Goal: Check status

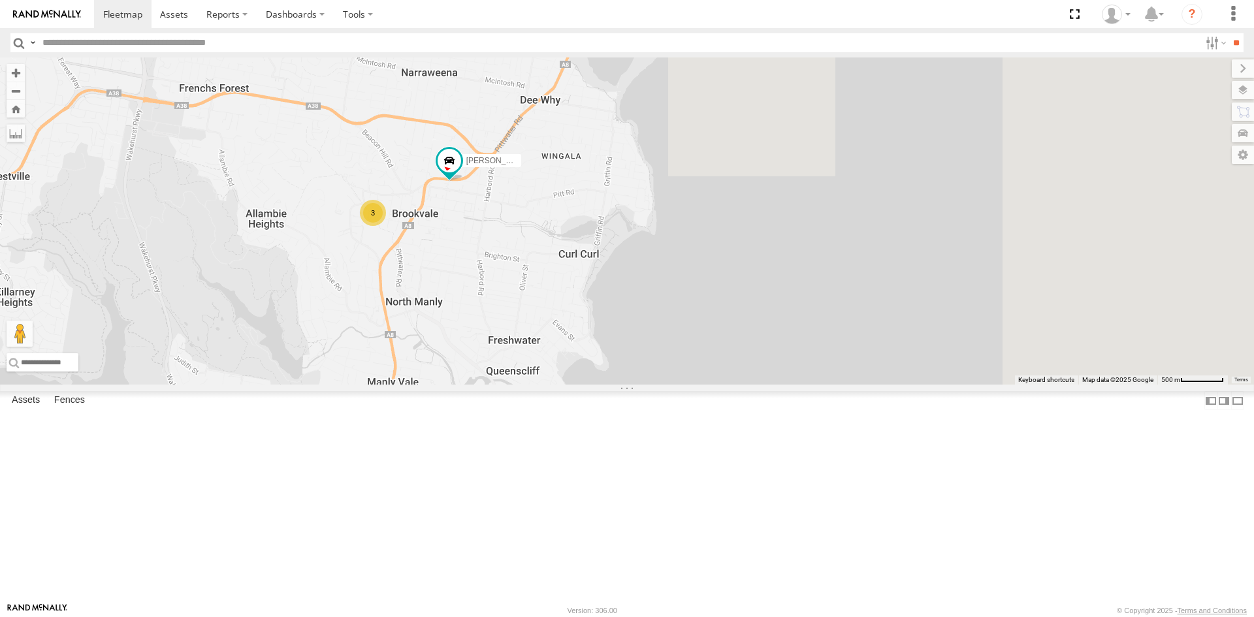
drag, startPoint x: 918, startPoint y: 281, endPoint x: 445, endPoint y: 404, distance: 489.2
click at [445, 385] on div "3 Chris - EJV 51C Peter - EJV 51D" at bounding box center [627, 220] width 1254 height 327
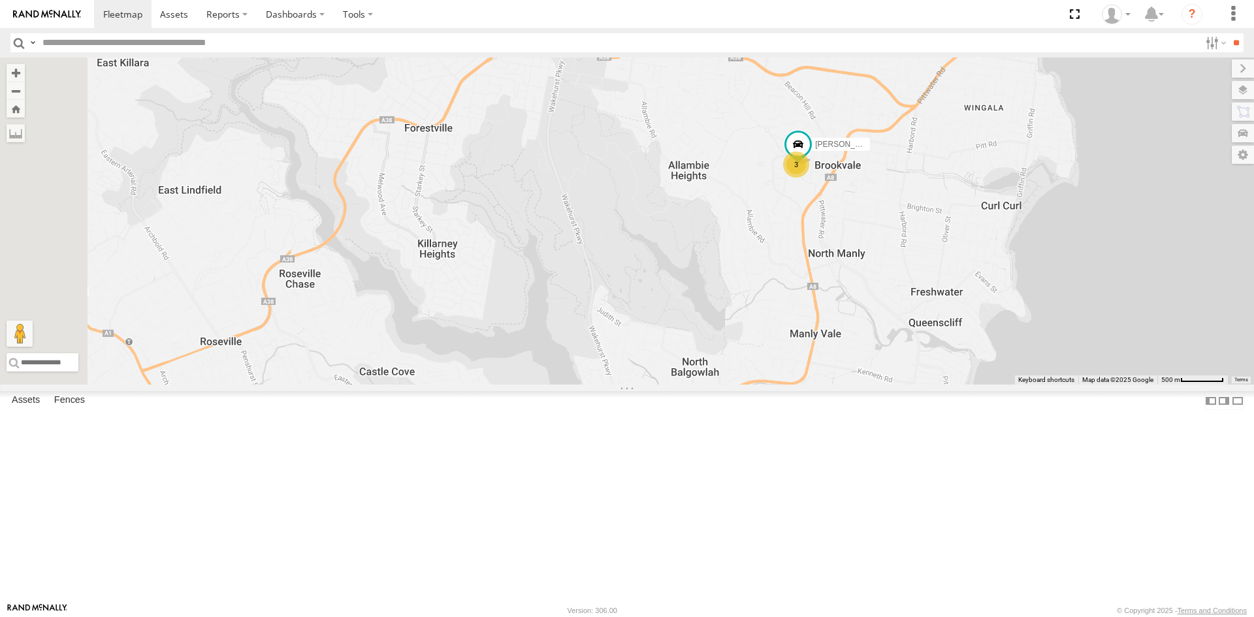
drag, startPoint x: 584, startPoint y: 364, endPoint x: 770, endPoint y: 337, distance: 187.4
click at [770, 337] on div "3 Chris - EJV 51C Peter - EJV 51D" at bounding box center [627, 220] width 1254 height 327
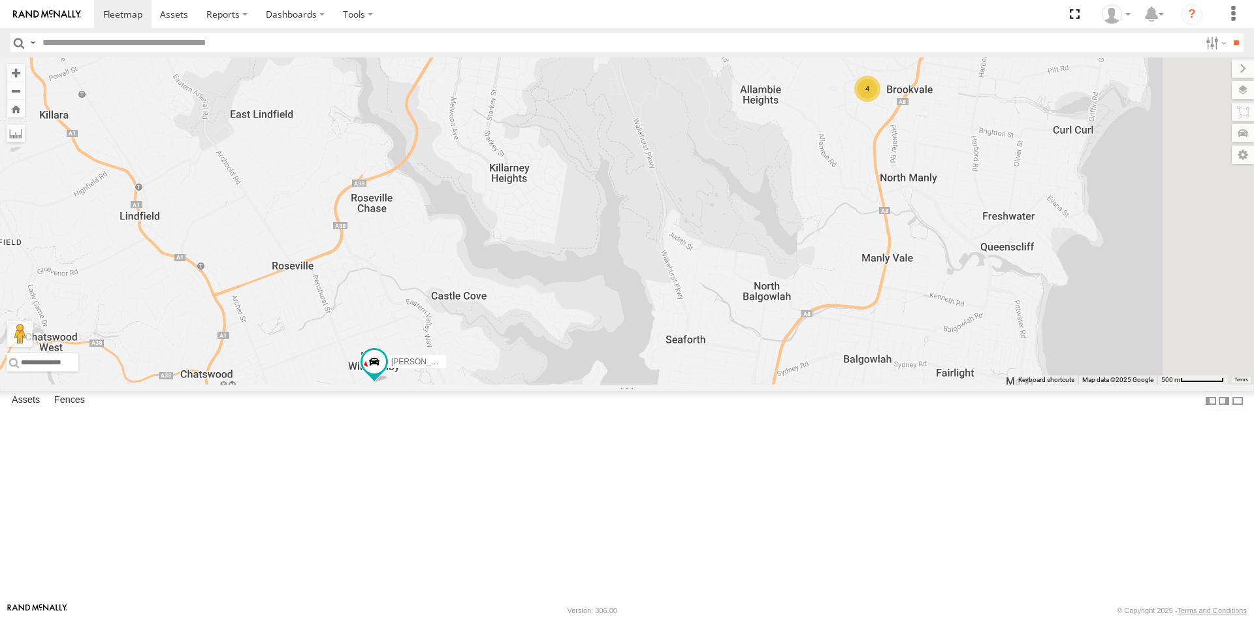
drag, startPoint x: 959, startPoint y: 321, endPoint x: 954, endPoint y: 329, distance: 9.6
click at [954, 329] on div "Peter - EJV 51D 4" at bounding box center [627, 220] width 1254 height 327
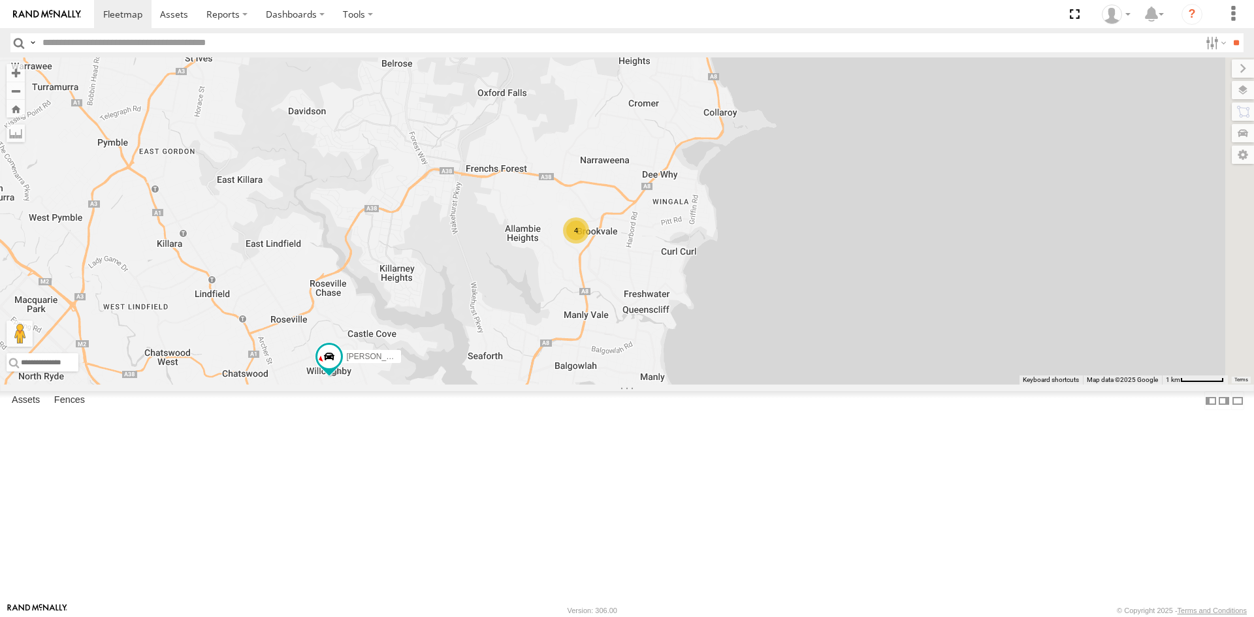
drag, startPoint x: 827, startPoint y: 393, endPoint x: 638, endPoint y: 435, distance: 193.3
click at [638, 385] on div "Peter - EJV 51D 4" at bounding box center [627, 220] width 1254 height 327
